Goal: Find specific page/section: Find specific page/section

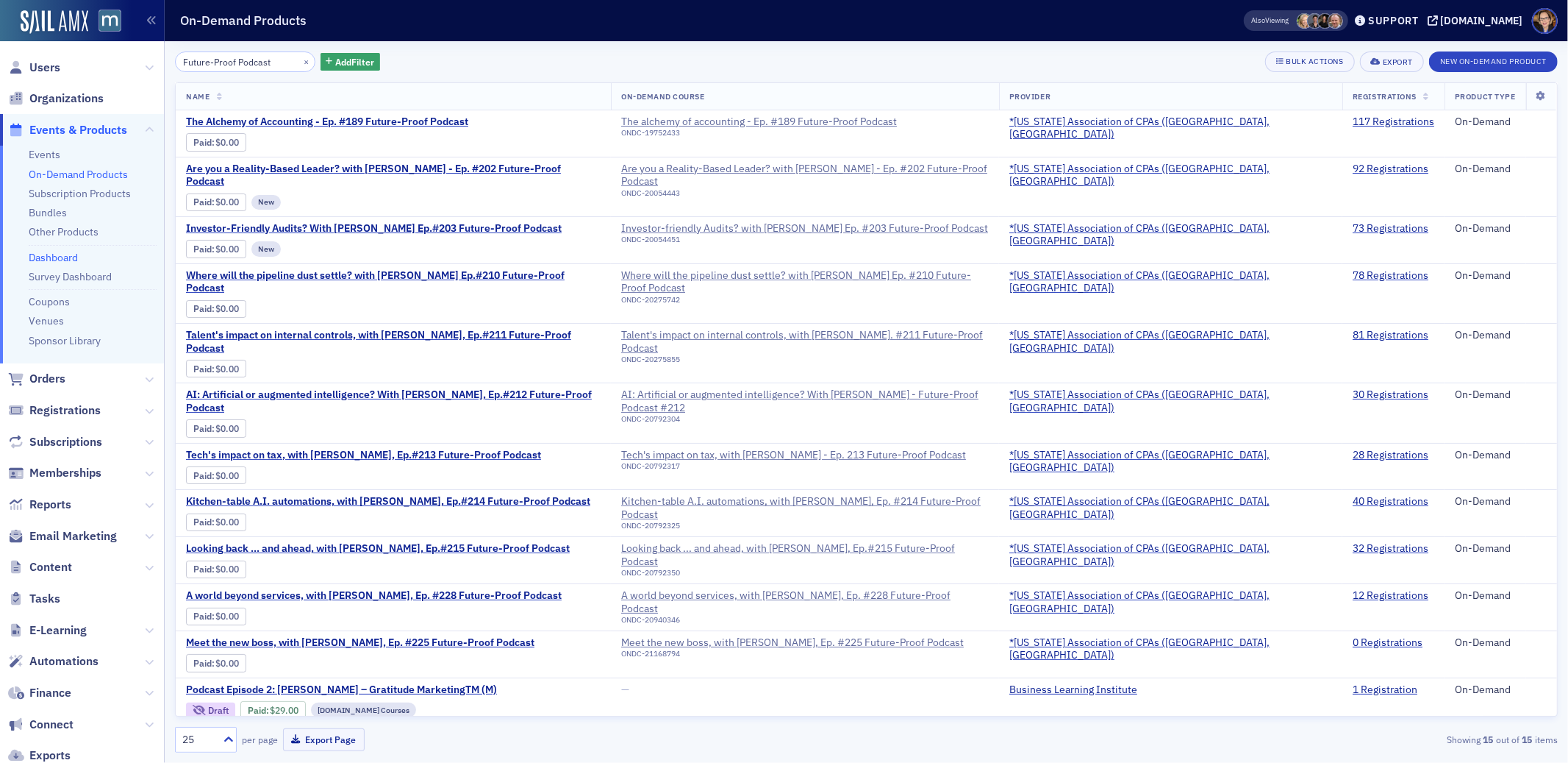
click at [60, 257] on link "Dashboard" at bounding box center [53, 257] width 49 height 14
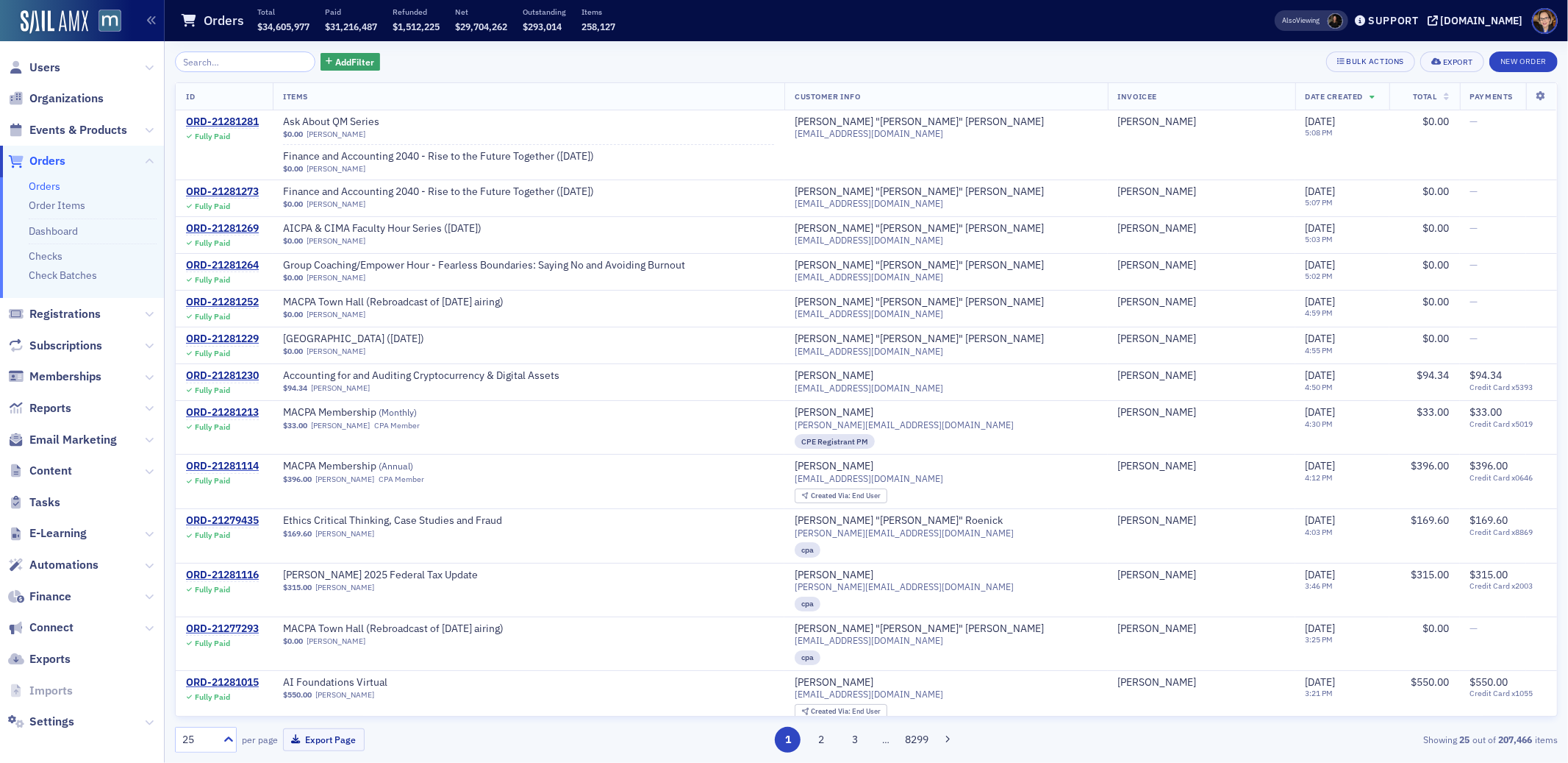
click at [59, 153] on span "Orders" at bounding box center [47, 161] width 36 height 17
